Goal: Information Seeking & Learning: Learn about a topic

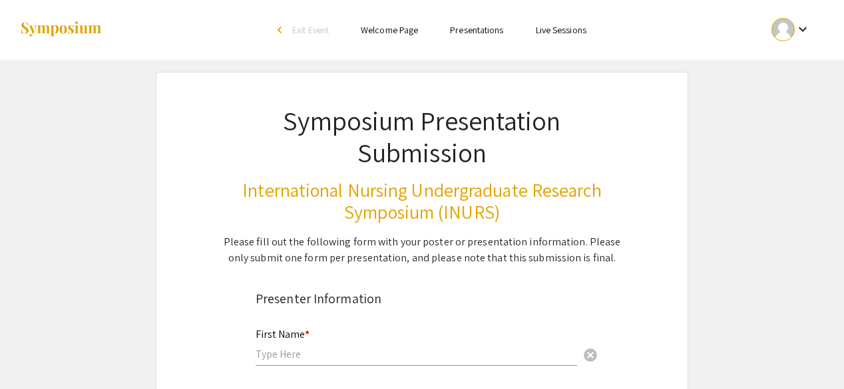
click at [473, 31] on link "Presentations" at bounding box center [476, 30] width 53 height 12
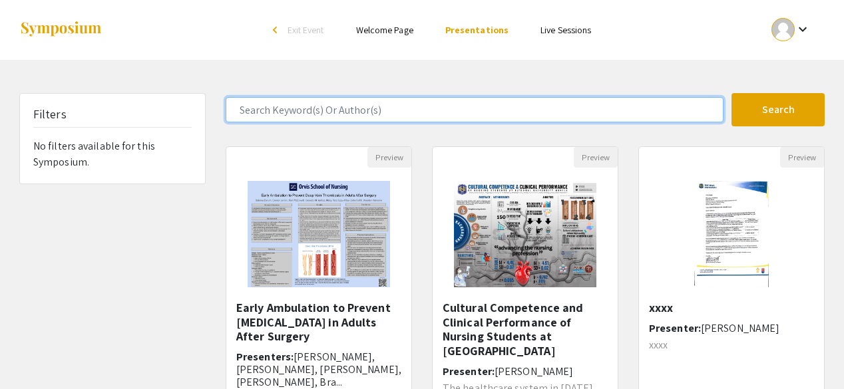
click at [351, 104] on input "Search Keyword(s) Or Author(s)" at bounding box center [475, 109] width 498 height 25
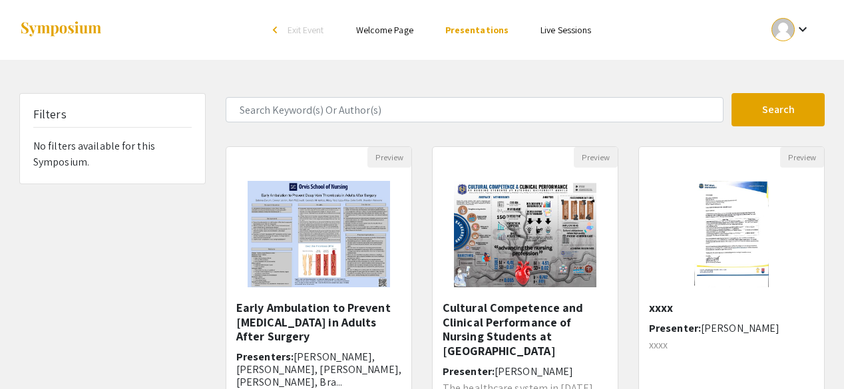
click at [63, 29] on img at bounding box center [60, 30] width 83 height 18
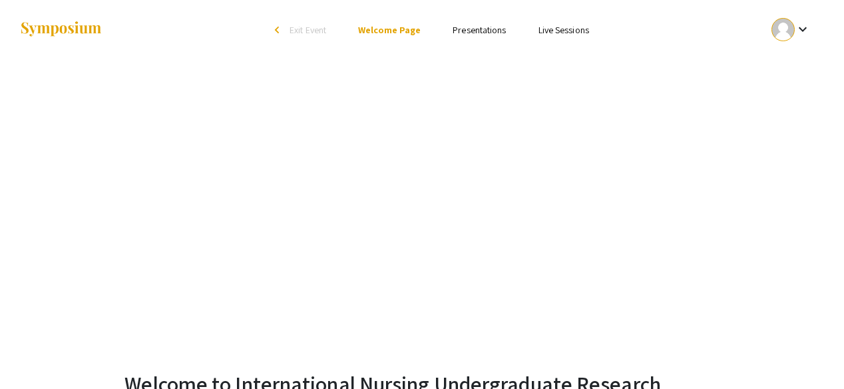
click at [307, 36] on span "Exit Event" at bounding box center [307, 30] width 37 height 12
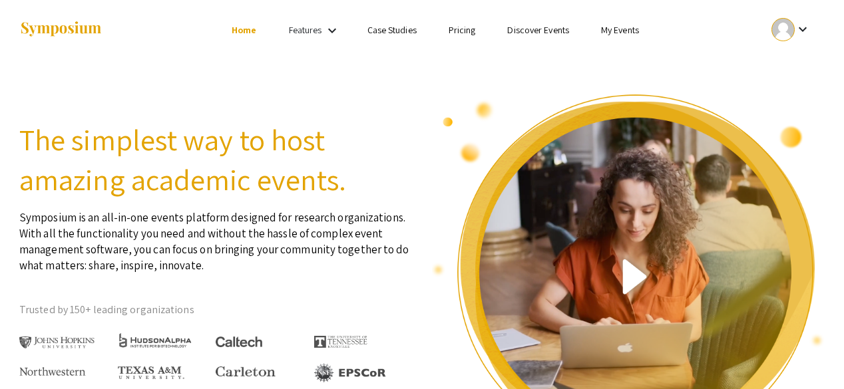
click at [558, 34] on link "Discover Events" at bounding box center [538, 30] width 62 height 12
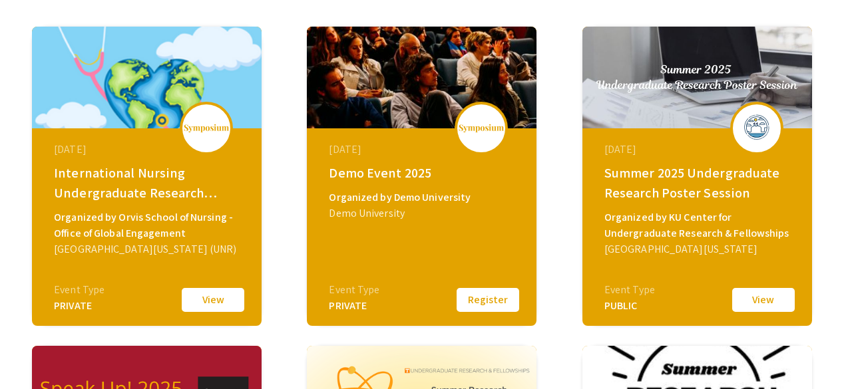
scroll to position [216, 0]
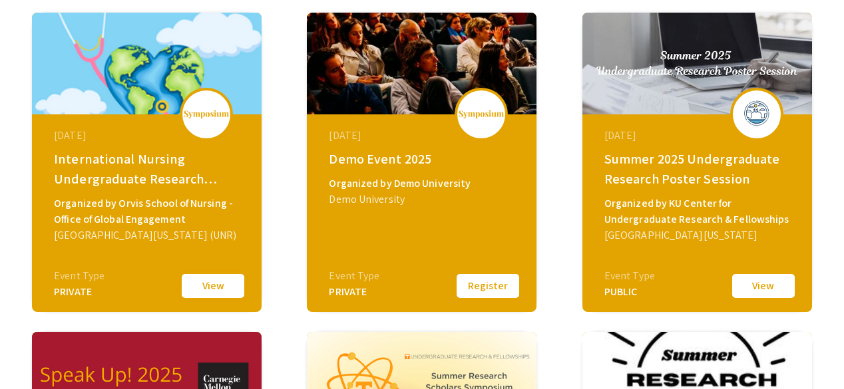
click at [226, 277] on button "View" at bounding box center [213, 286] width 67 height 28
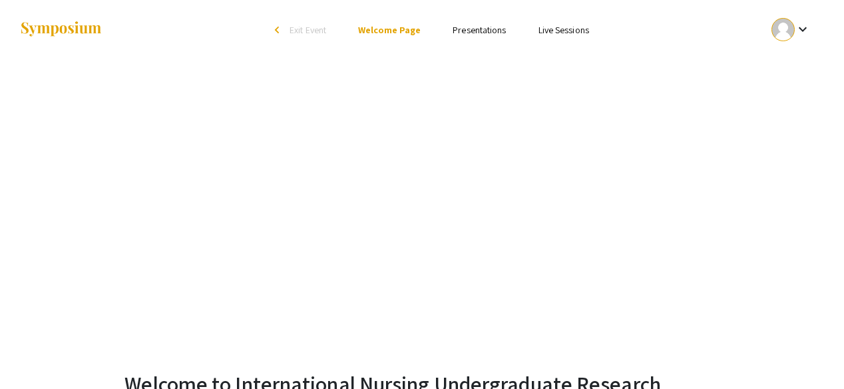
click at [476, 33] on link "Presentations" at bounding box center [478, 30] width 53 height 12
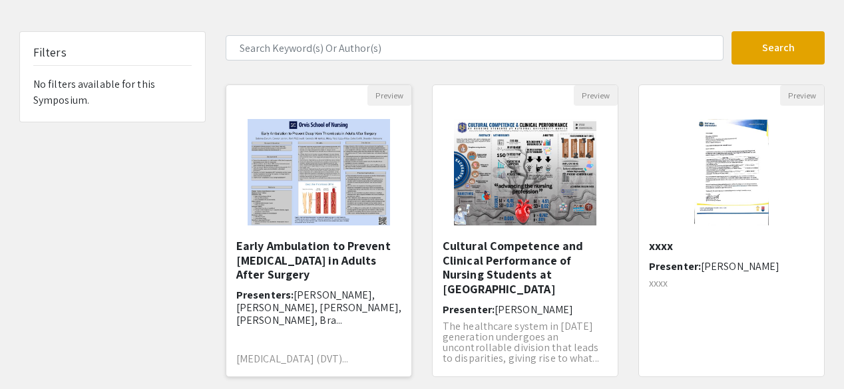
scroll to position [71, 0]
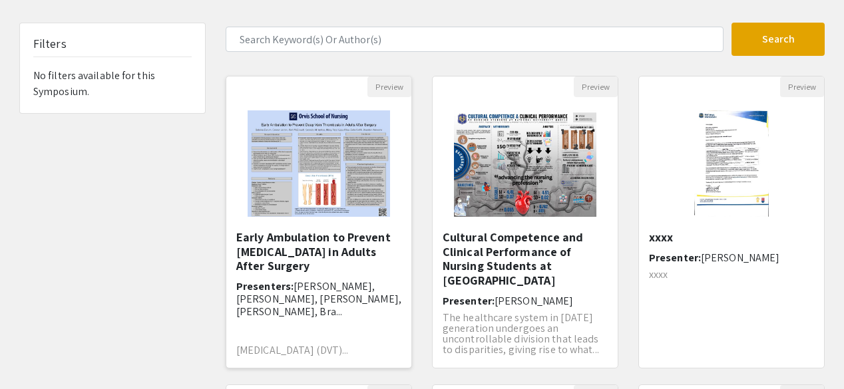
click at [296, 272] on h5 "Early Ambulation to Prevent [MEDICAL_DATA] in Adults After Surgery" at bounding box center [318, 251] width 165 height 43
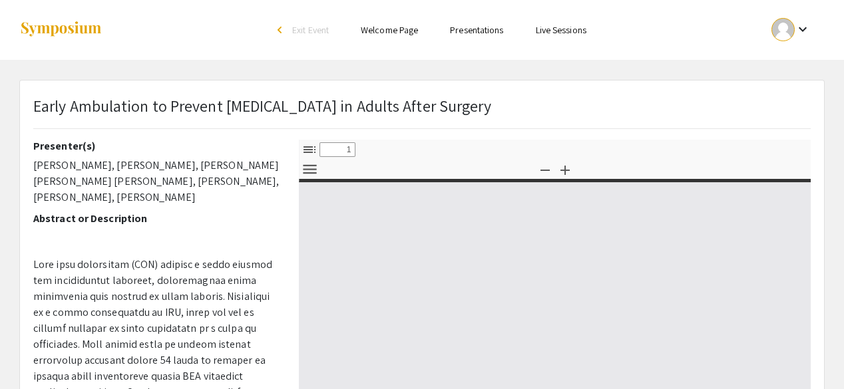
select select "custom"
type input "0"
select select "custom"
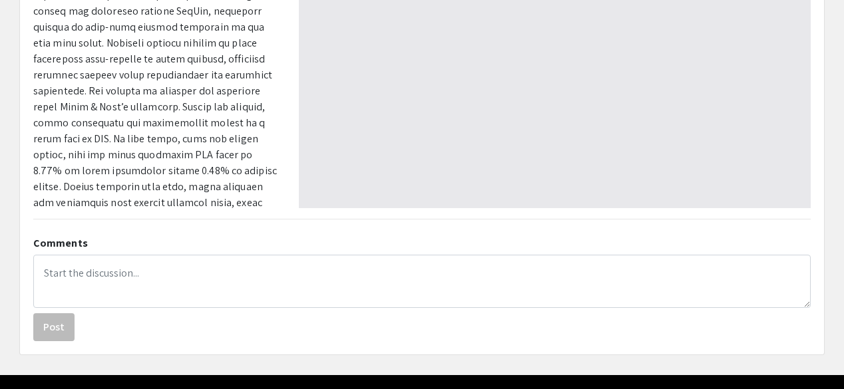
scroll to position [434, 0]
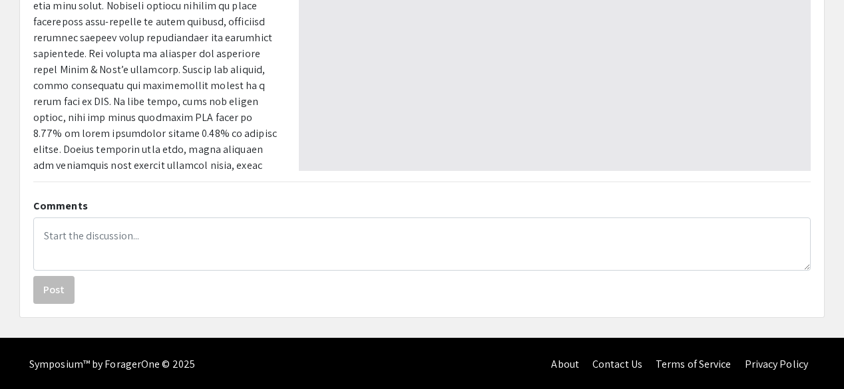
type input "1"
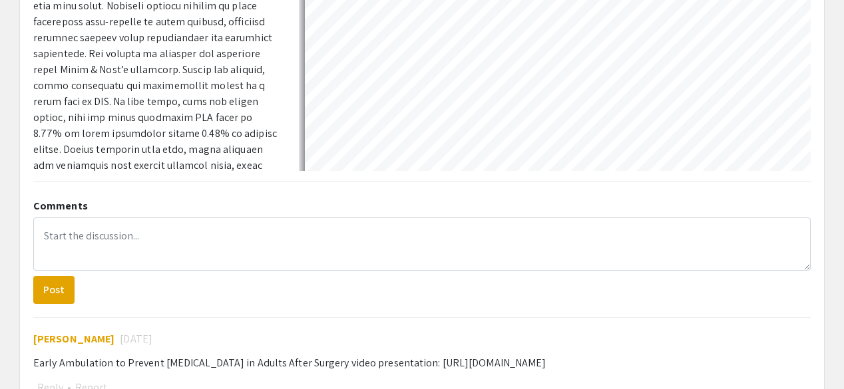
select select "custom"
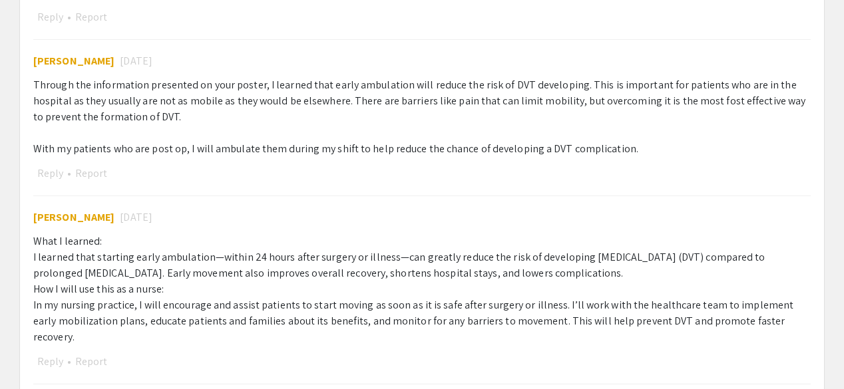
scroll to position [807, 0]
